Goal: Obtain resource: Download file/media

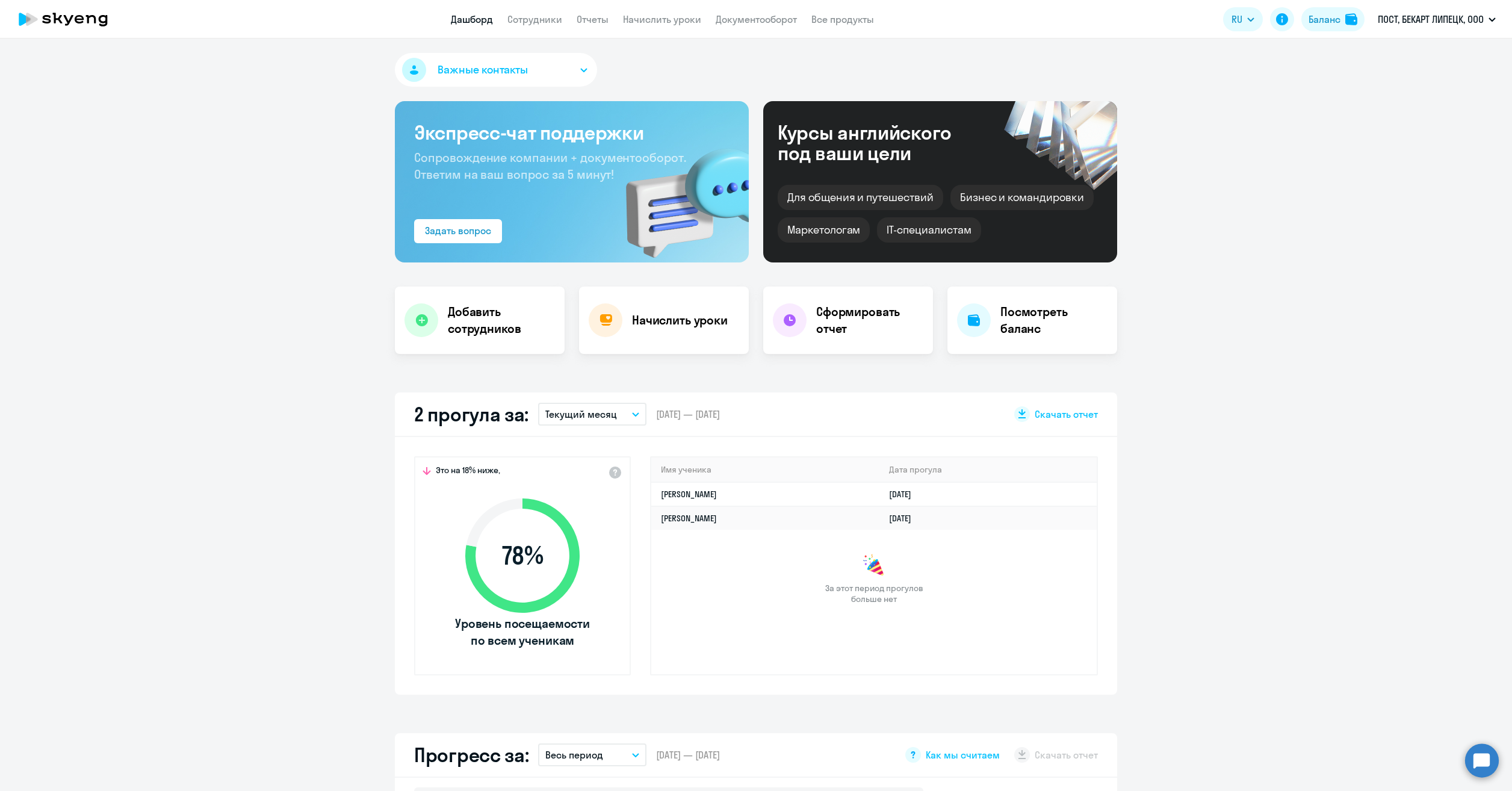
select select "30"
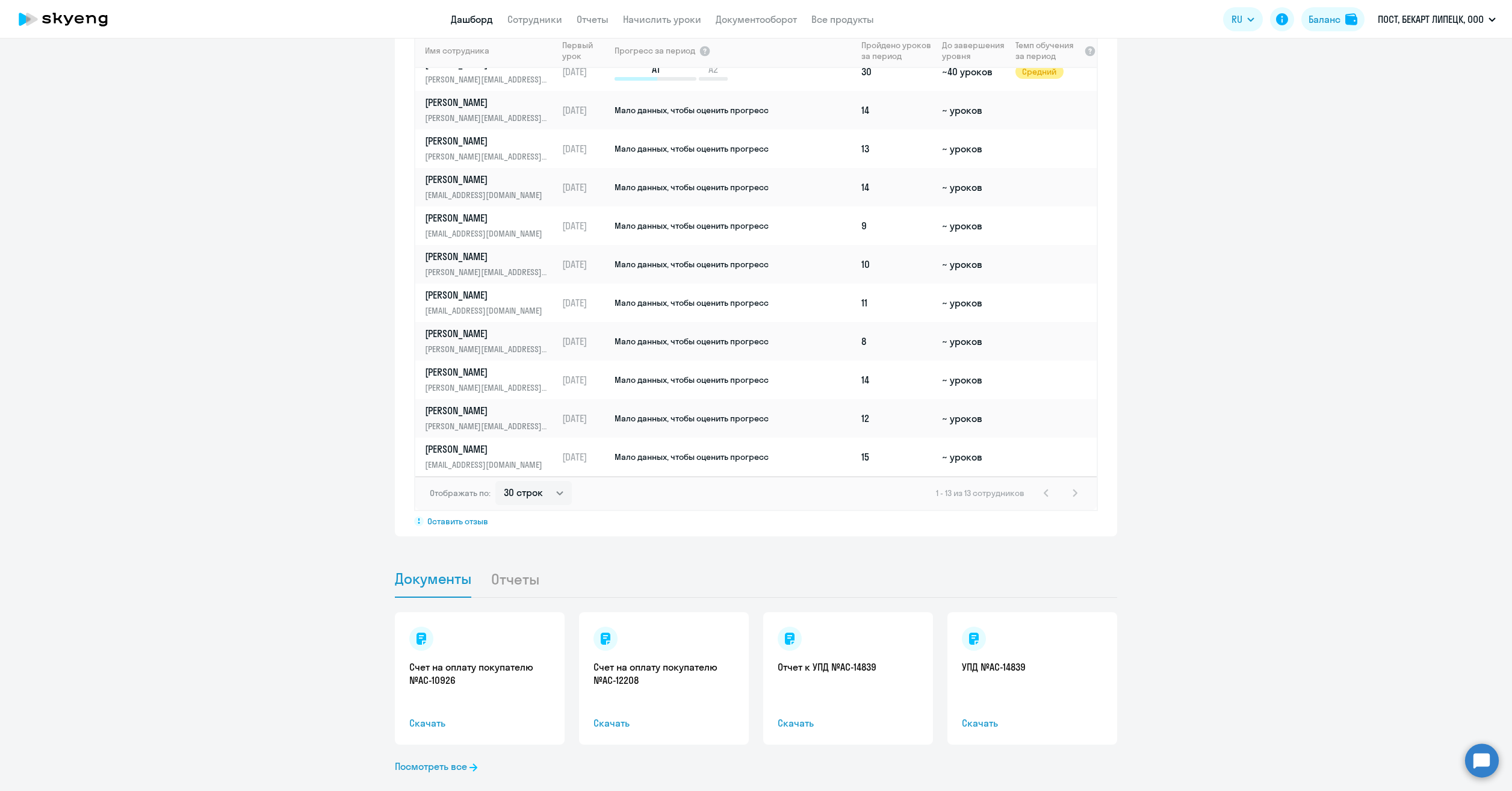
scroll to position [894, 0]
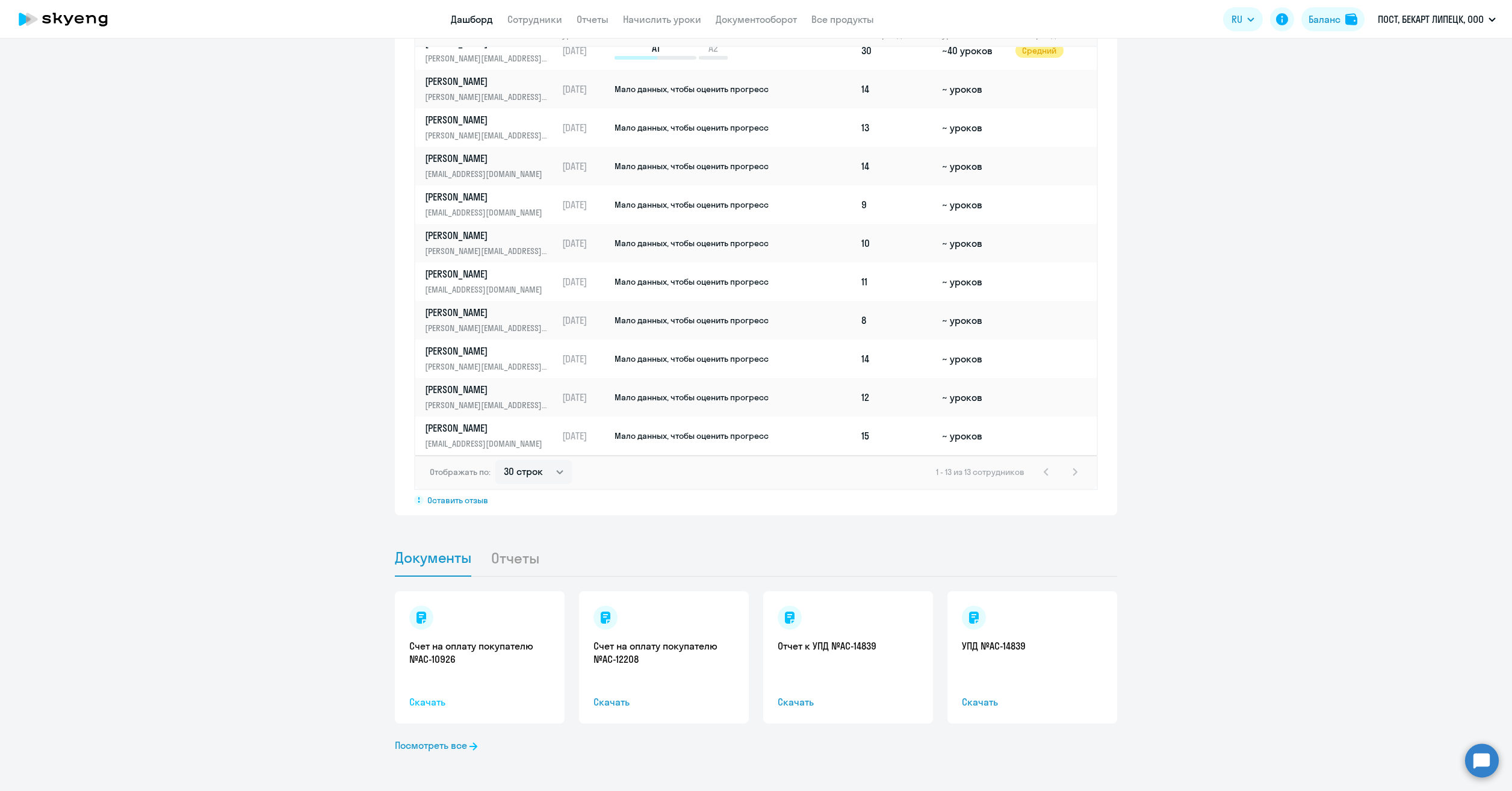
click at [432, 698] on span "Скачать" at bounding box center [479, 702] width 141 height 15
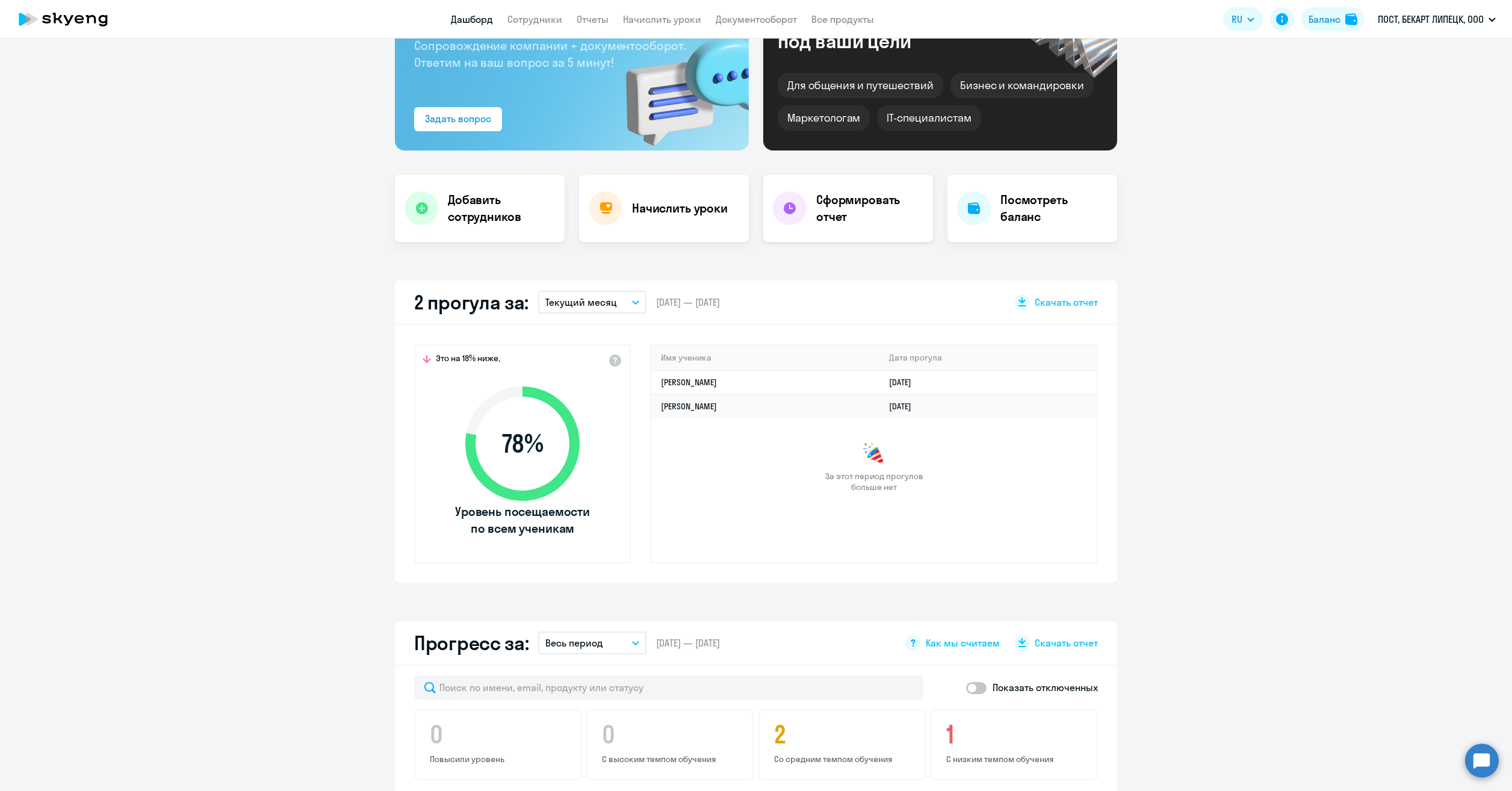
scroll to position [0, 0]
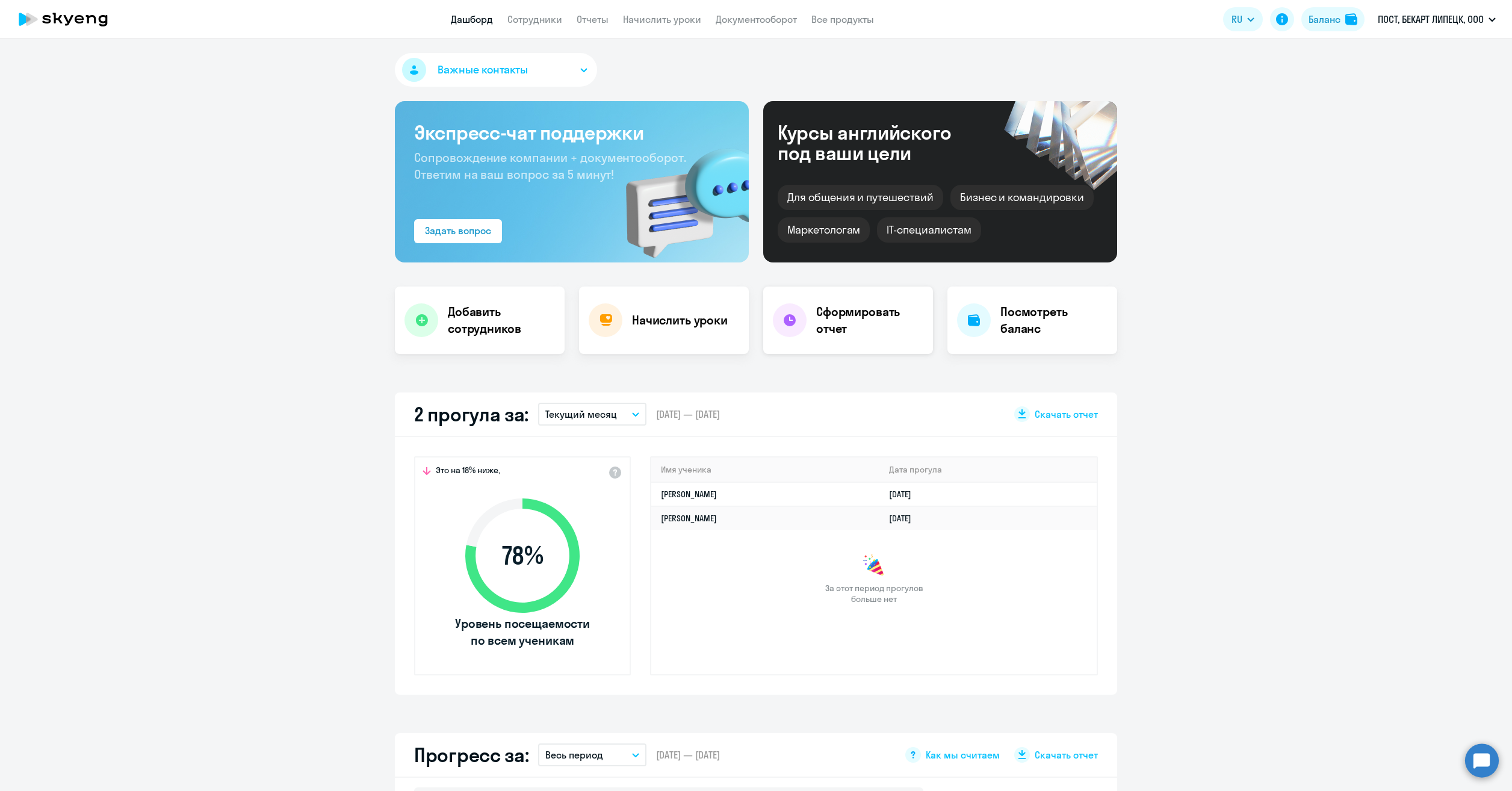
click at [890, 320] on h4 "Сформировать отчет" at bounding box center [870, 320] width 107 height 34
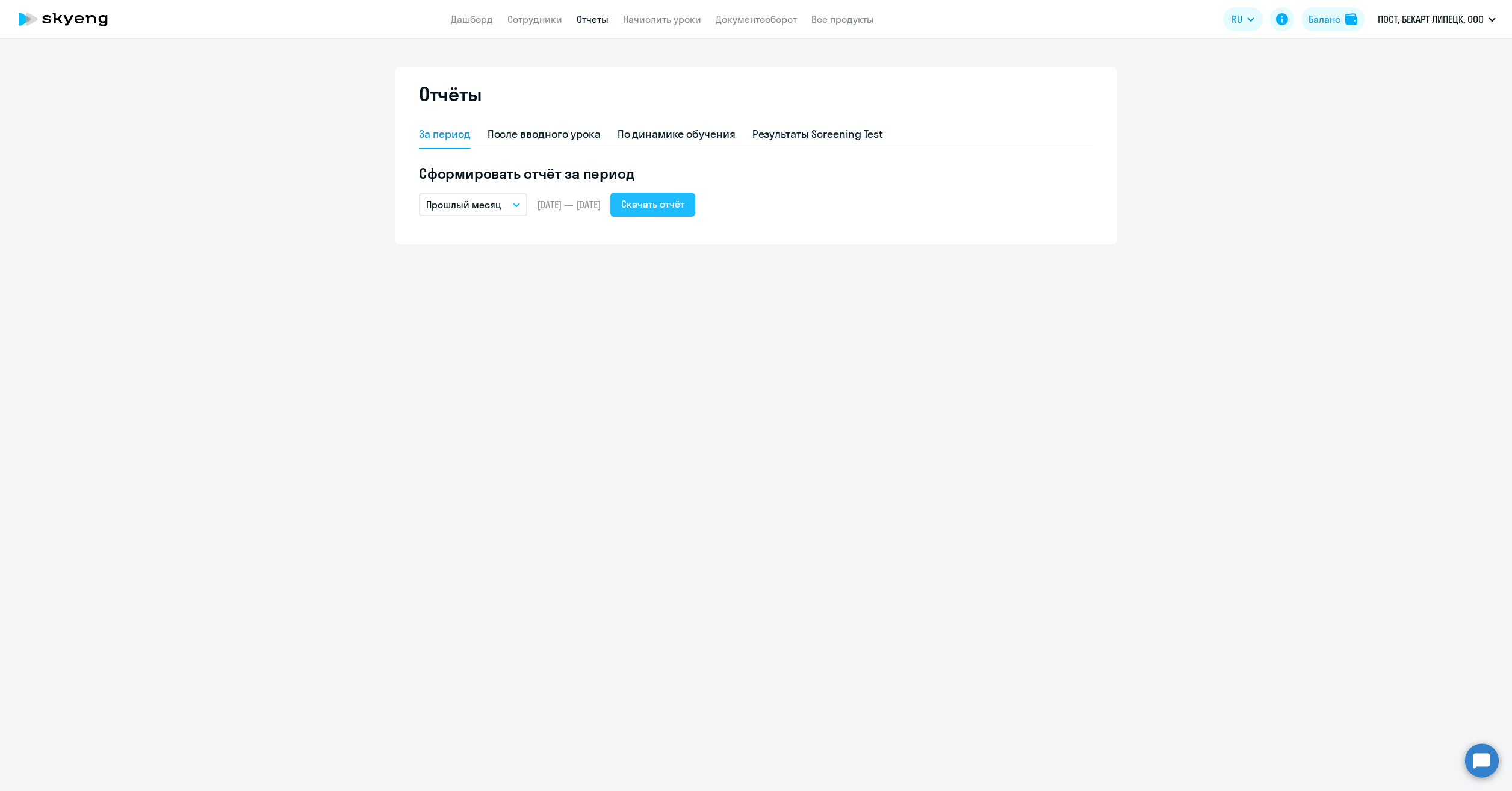
click at [685, 207] on div "Скачать отчёт" at bounding box center [653, 204] width 63 height 15
click at [484, 19] on link "Дашборд" at bounding box center [472, 19] width 42 height 12
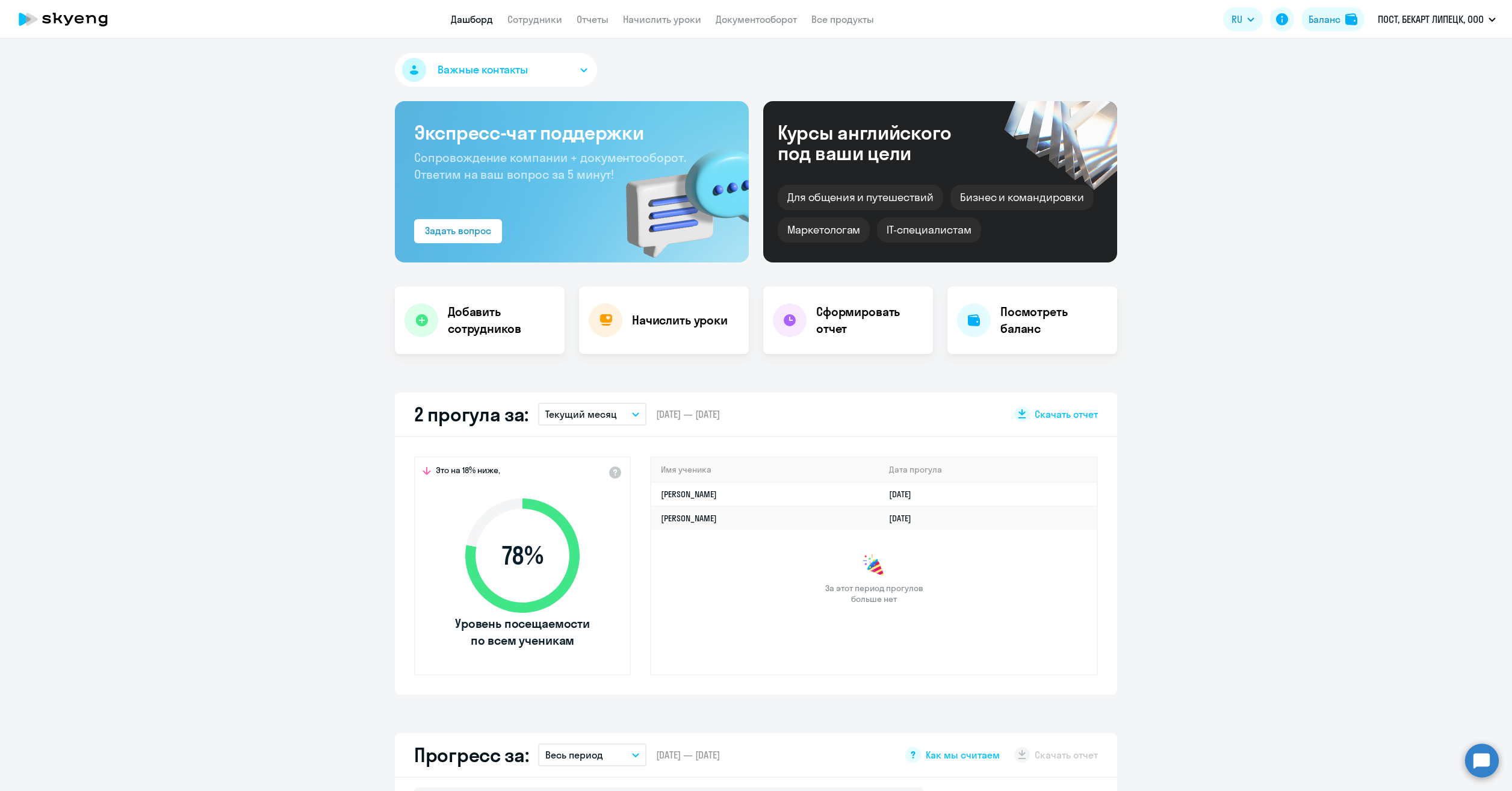
select select "30"
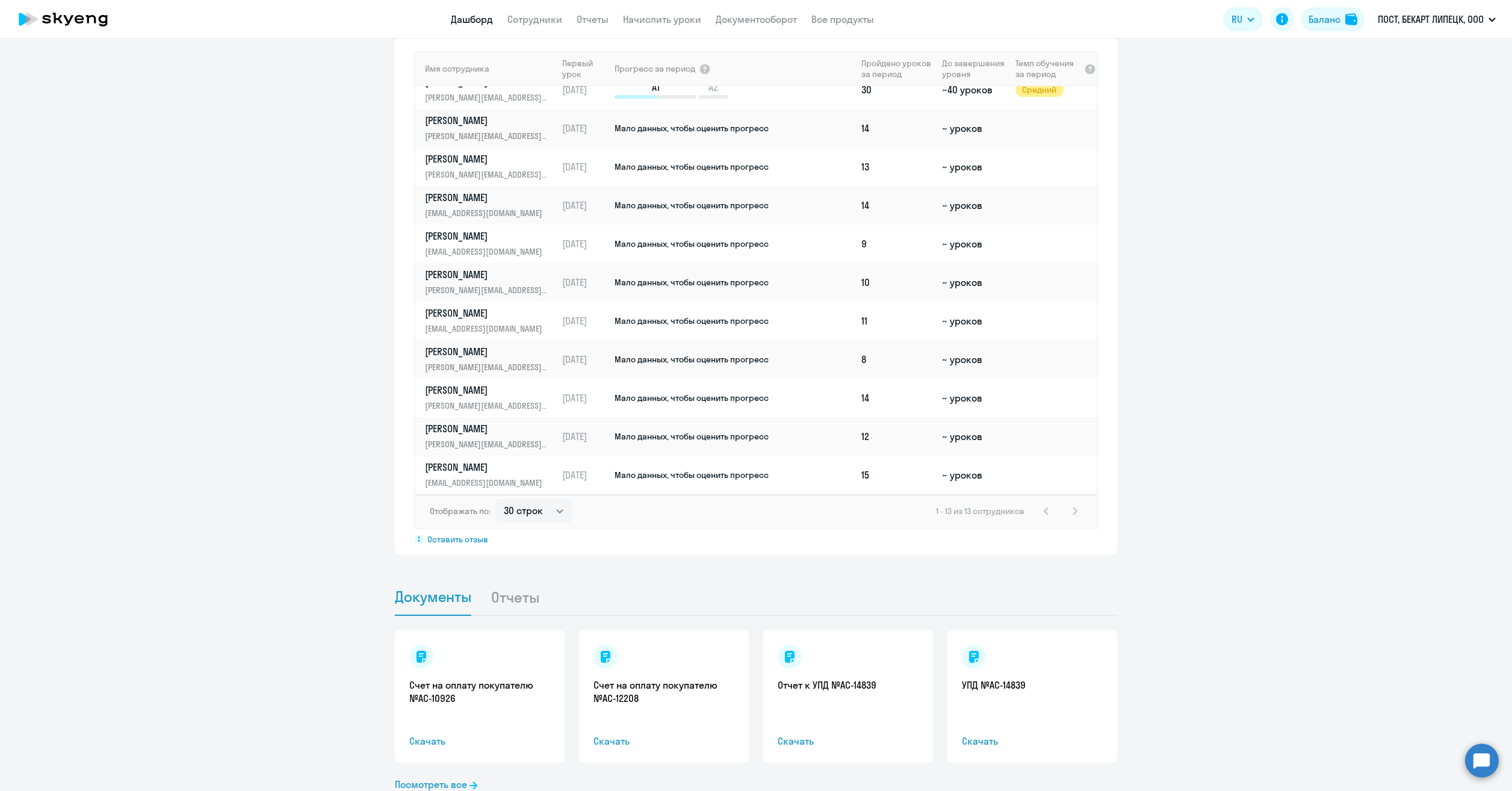
scroll to position [835, 0]
